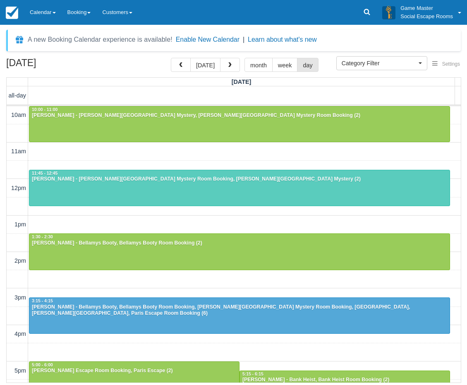
select select
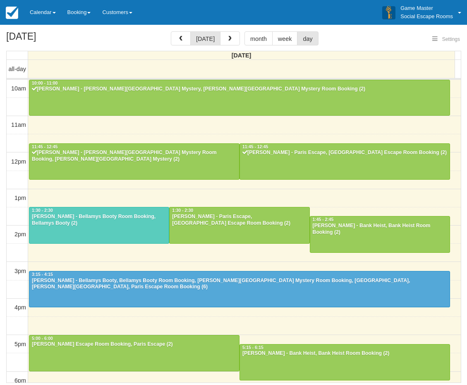
select select
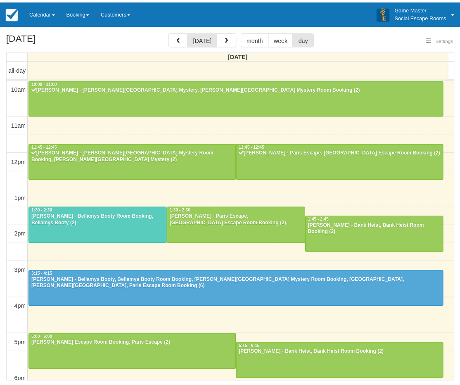
scroll to position [110, 0]
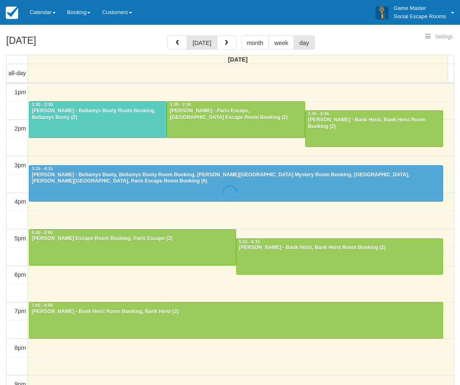
select select
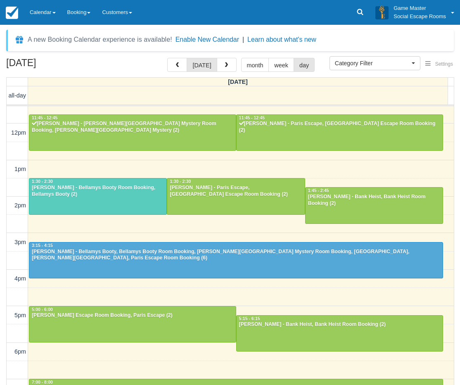
scroll to position [69, 0]
